Goal: Check status: Check status

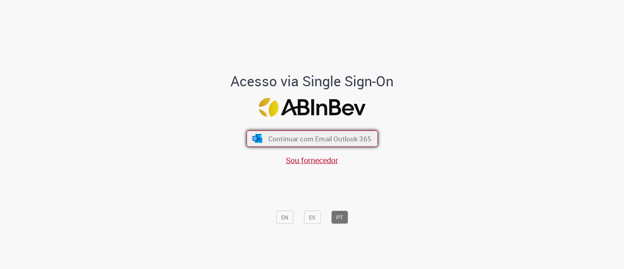
click at [309, 146] on button "Continuar com Email Outlook 365" at bounding box center [311, 138] width 131 height 16
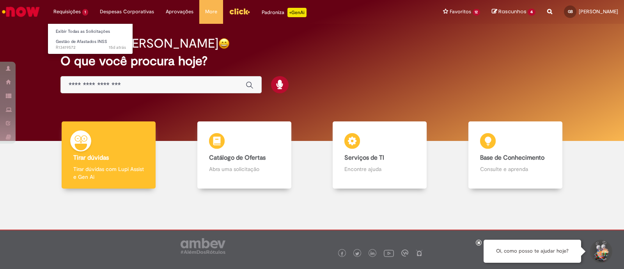
click at [70, 9] on li "Requisições 1 Exibir Todas as Solicitações Gestão de Afastados INSS 15d atrás 1…" at bounding box center [71, 11] width 46 height 23
click at [80, 32] on link "Exibir Todas as Solicitações" at bounding box center [91, 31] width 86 height 9
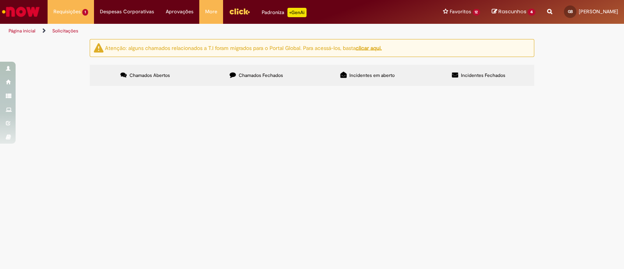
click at [236, 82] on label "Chamados Fechados" at bounding box center [256, 75] width 111 height 21
drag, startPoint x: 136, startPoint y: 143, endPoint x: 172, endPoint y: 158, distance: 38.2
click at [0, 0] on td "Movimentação / Transferência de Funcionários" at bounding box center [0, 0] width 0 height 0
click at [0, 0] on input "Pesquisar" at bounding box center [0, 0] width 0 height 0
type input "*****"
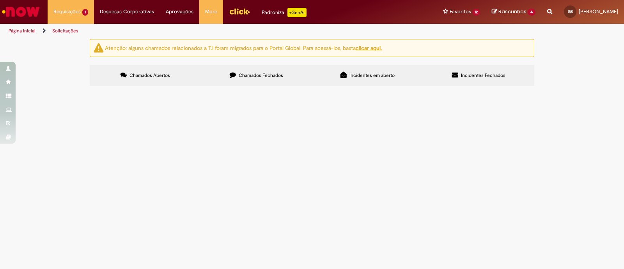
click at [0, 0] on button "Pesquisar" at bounding box center [0, 0] width 0 height 0
click at [0, 0] on span "Boa tarde, tudo bem? Chamado aberto para a compra de cesta de [GEOGRAPHIC_DATA]…" at bounding box center [0, 0] width 0 height 0
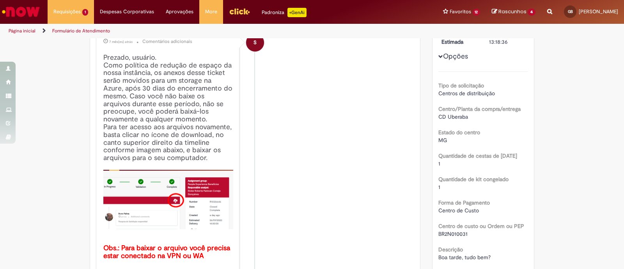
scroll to position [142, 0]
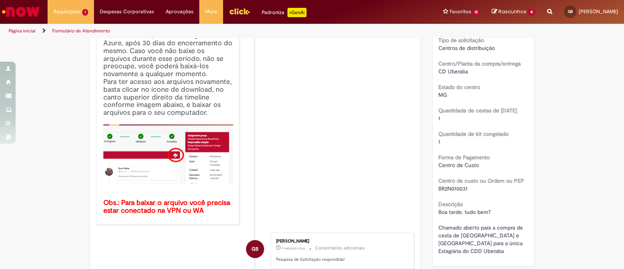
click at [457, 185] on span "BR2N010031" at bounding box center [452, 188] width 29 height 7
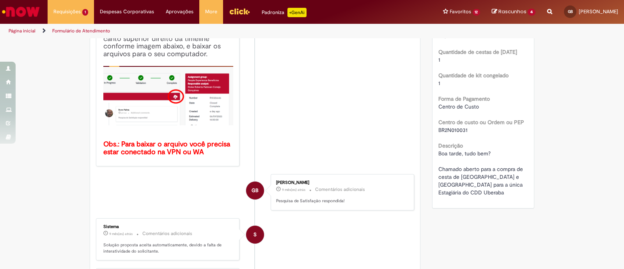
scroll to position [240, 0]
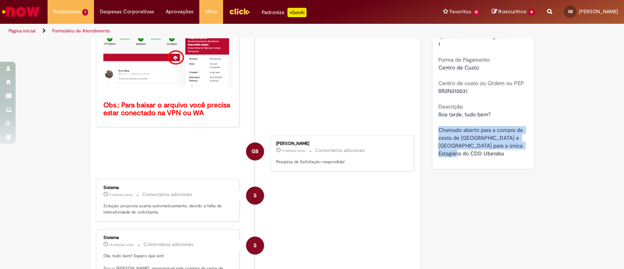
drag, startPoint x: 437, startPoint y: 127, endPoint x: 518, endPoint y: 145, distance: 83.7
click at [518, 145] on div "Boa tarde, tudo bem? Chamado aberto para a compra de cesta de [GEOGRAPHIC_DATA]…" at bounding box center [483, 133] width 90 height 47
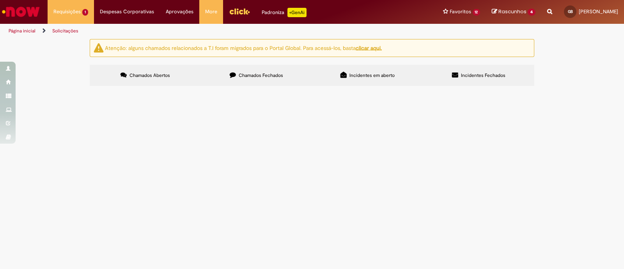
click at [249, 75] on span "Chamados Fechados" at bounding box center [261, 75] width 44 height 6
click at [0, 0] on input "Pesquisar" at bounding box center [0, 0] width 0 height 0
type input "*****"
click at [0, 0] on button "Pesquisar" at bounding box center [0, 0] width 0 height 0
click at [0, 0] on span "Boa tarde, tudo bem? Chamado aberto para a compra de cesta de [GEOGRAPHIC_DATA]…" at bounding box center [0, 0] width 0 height 0
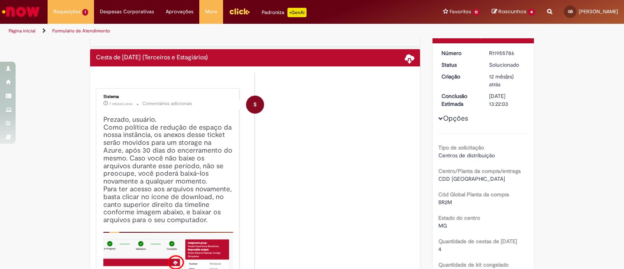
scroll to position [44, 0]
